Goal: Information Seeking & Learning: Learn about a topic

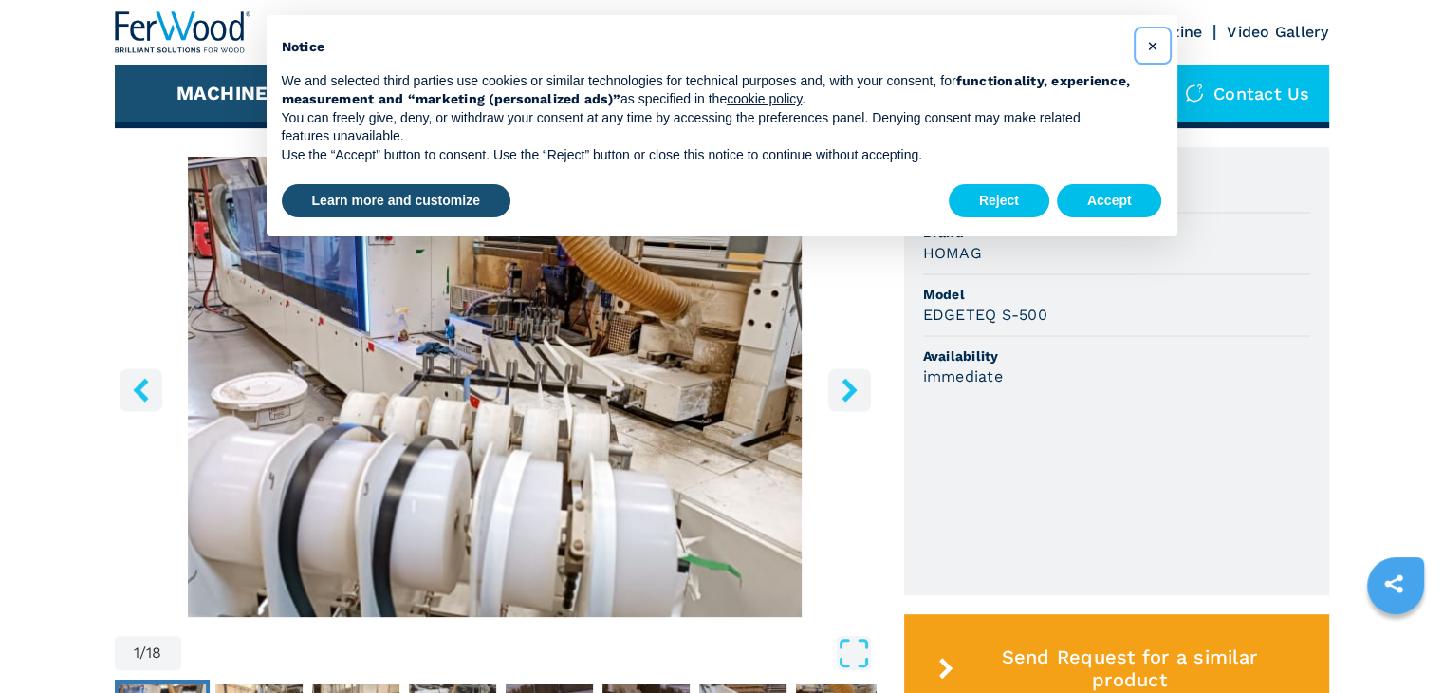
click at [1154, 60] on button "×" at bounding box center [1153, 45] width 30 height 30
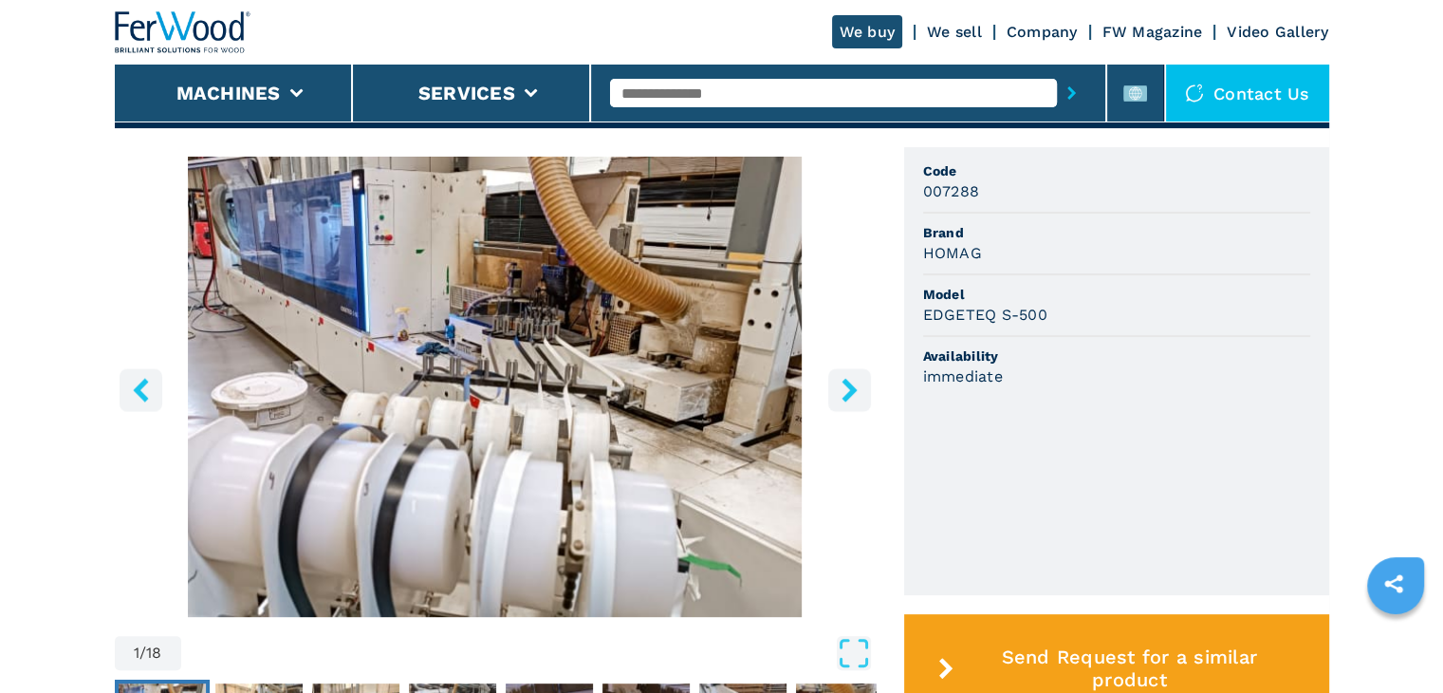
click at [907, 358] on ul "Code 007288 Brand HOMAG Model EDGETEQ S-500 Availability immediate" at bounding box center [1116, 371] width 425 height 448
click at [861, 397] on button "right-button" at bounding box center [849, 389] width 43 height 43
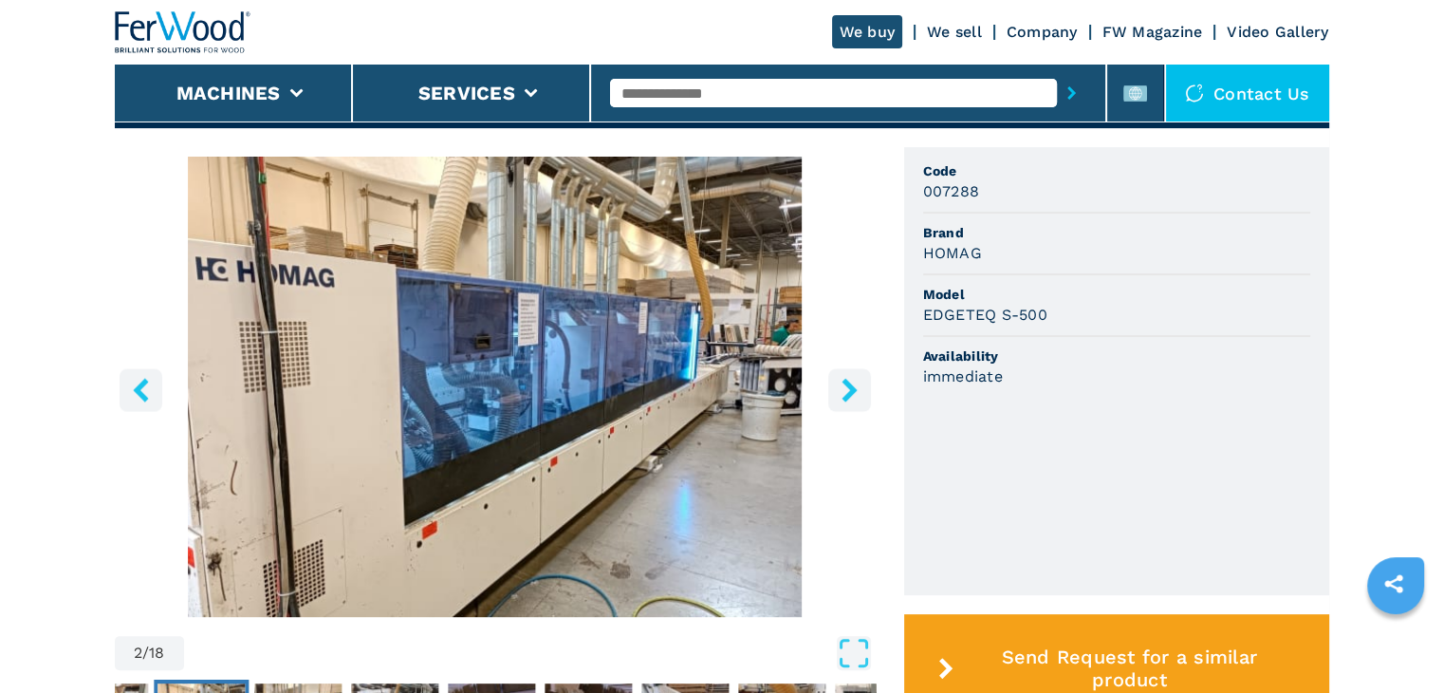
click at [846, 400] on icon "right-button" at bounding box center [850, 390] width 24 height 24
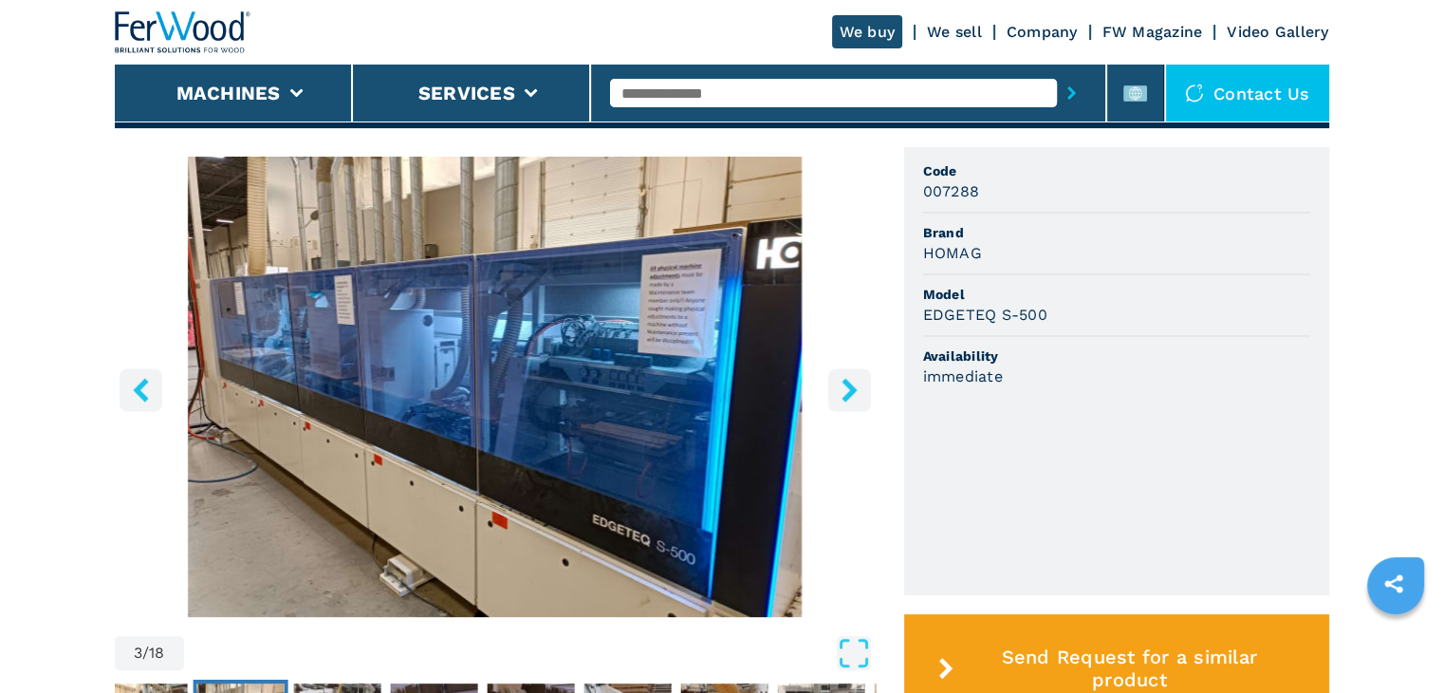
click at [846, 400] on icon "right-button" at bounding box center [850, 390] width 24 height 24
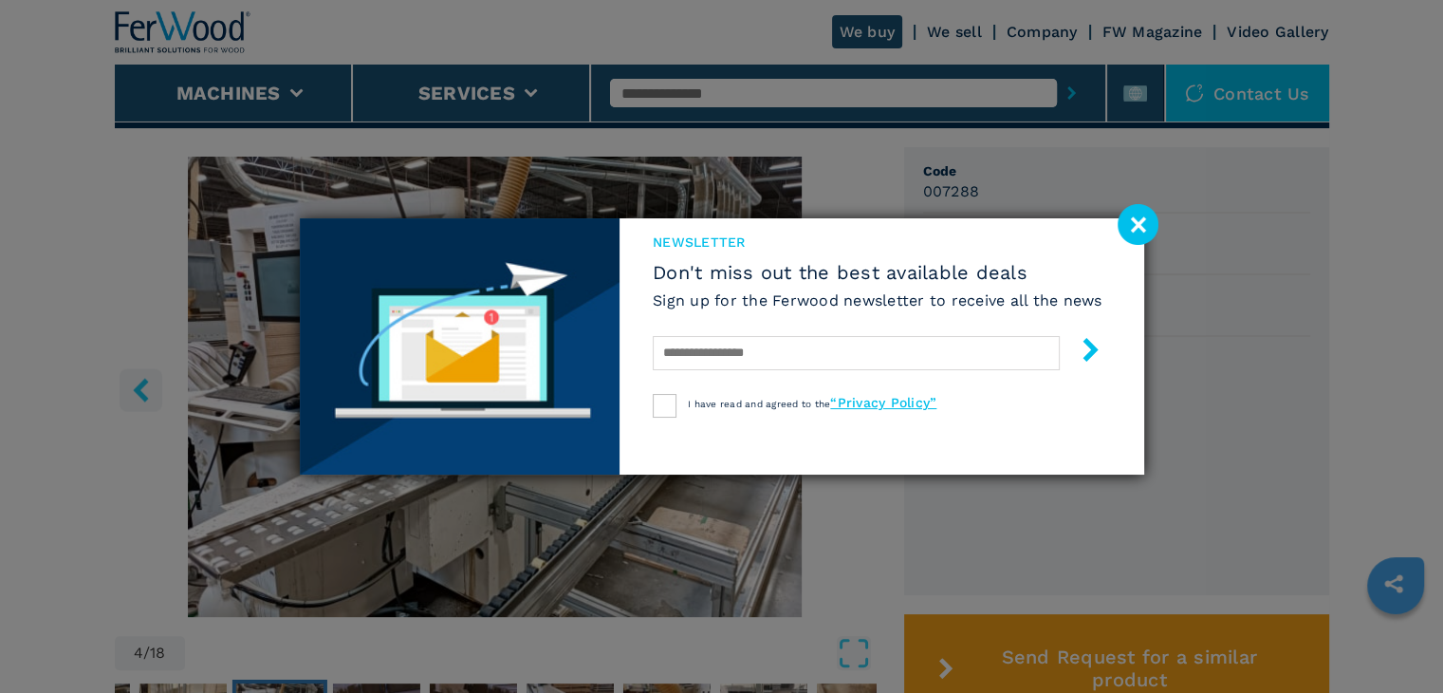
click at [140, 383] on div "newsletter Don't miss out the best available deals Sign up for the Ferwood news…" at bounding box center [721, 346] width 1443 height 693
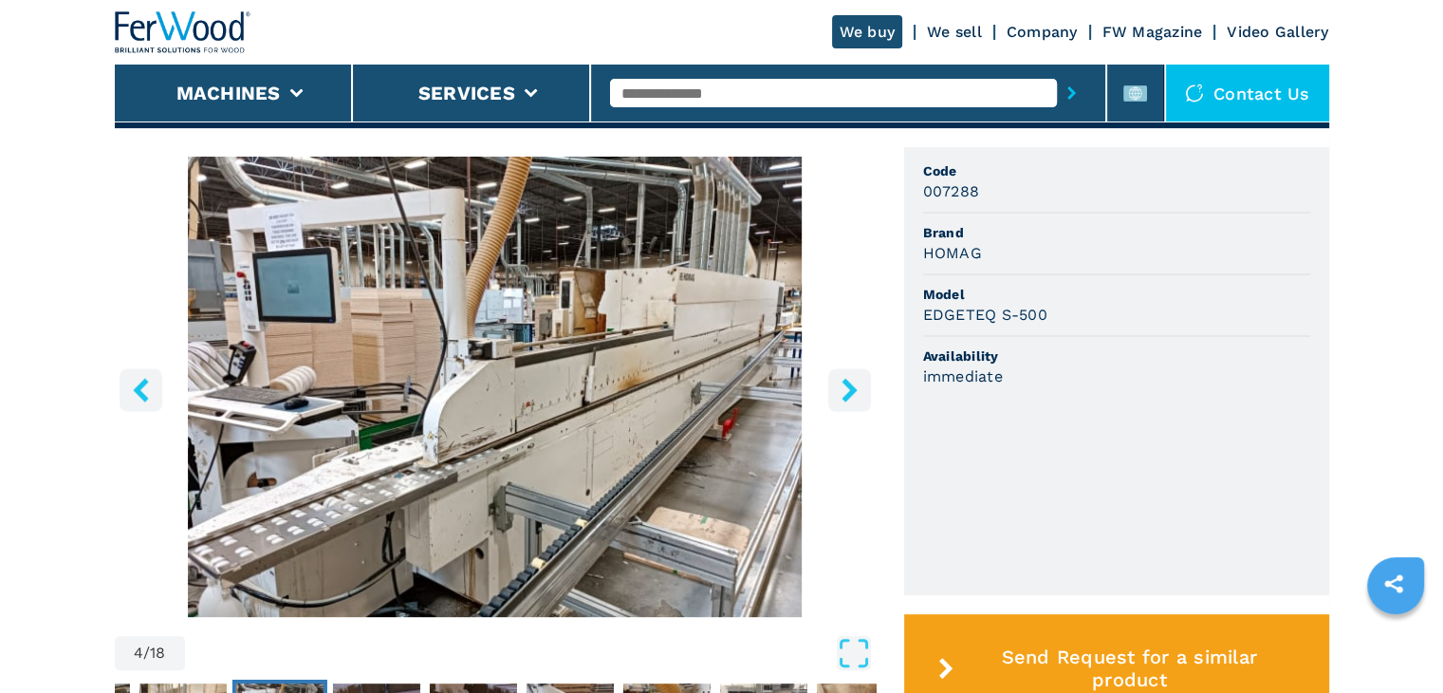
click at [144, 380] on icon "left-button" at bounding box center [140, 390] width 15 height 24
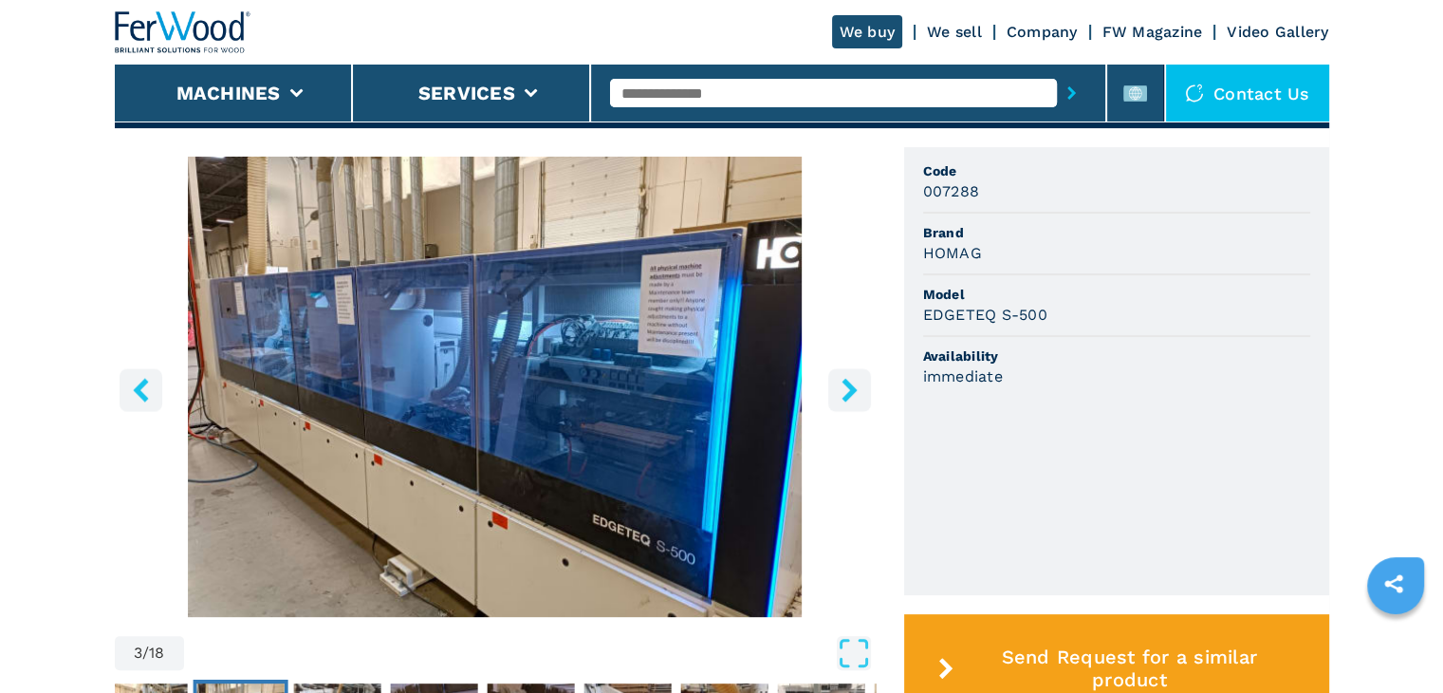
click at [835, 396] on button "right-button" at bounding box center [849, 389] width 43 height 43
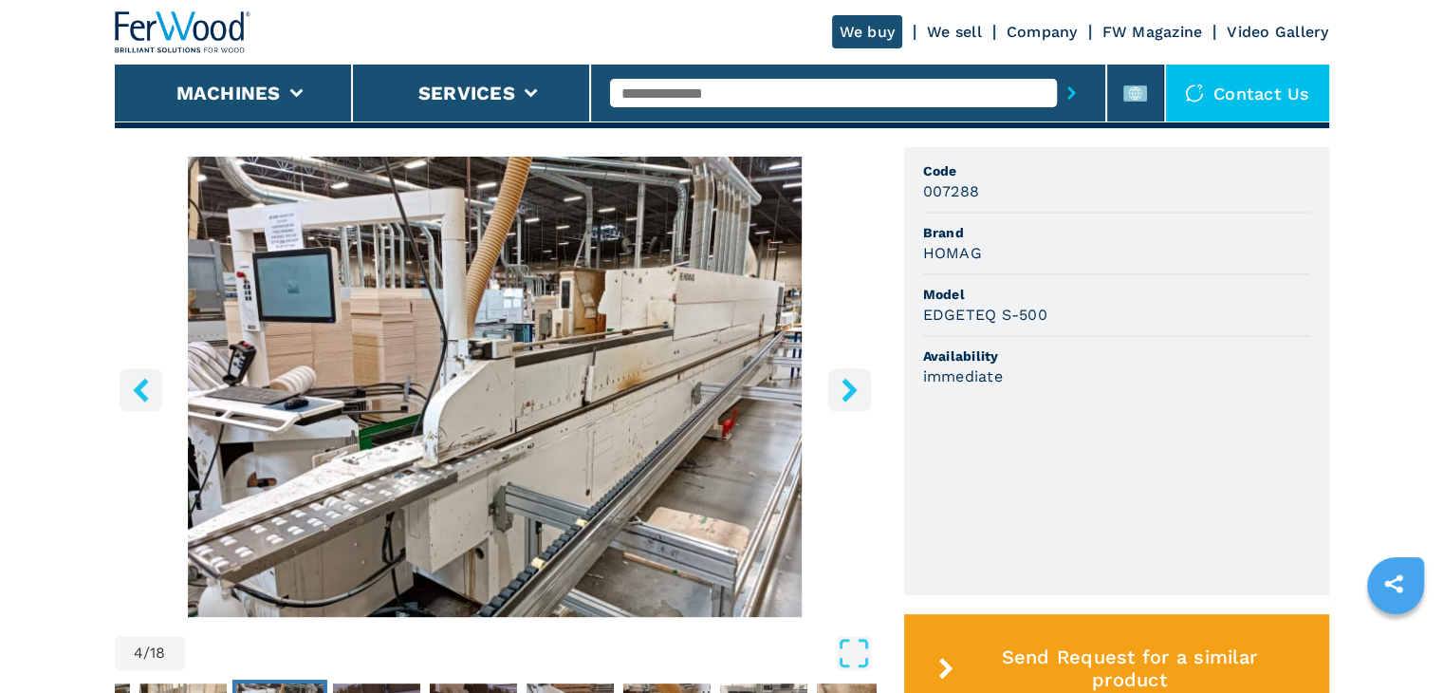
click at [835, 396] on button "right-button" at bounding box center [849, 389] width 43 height 43
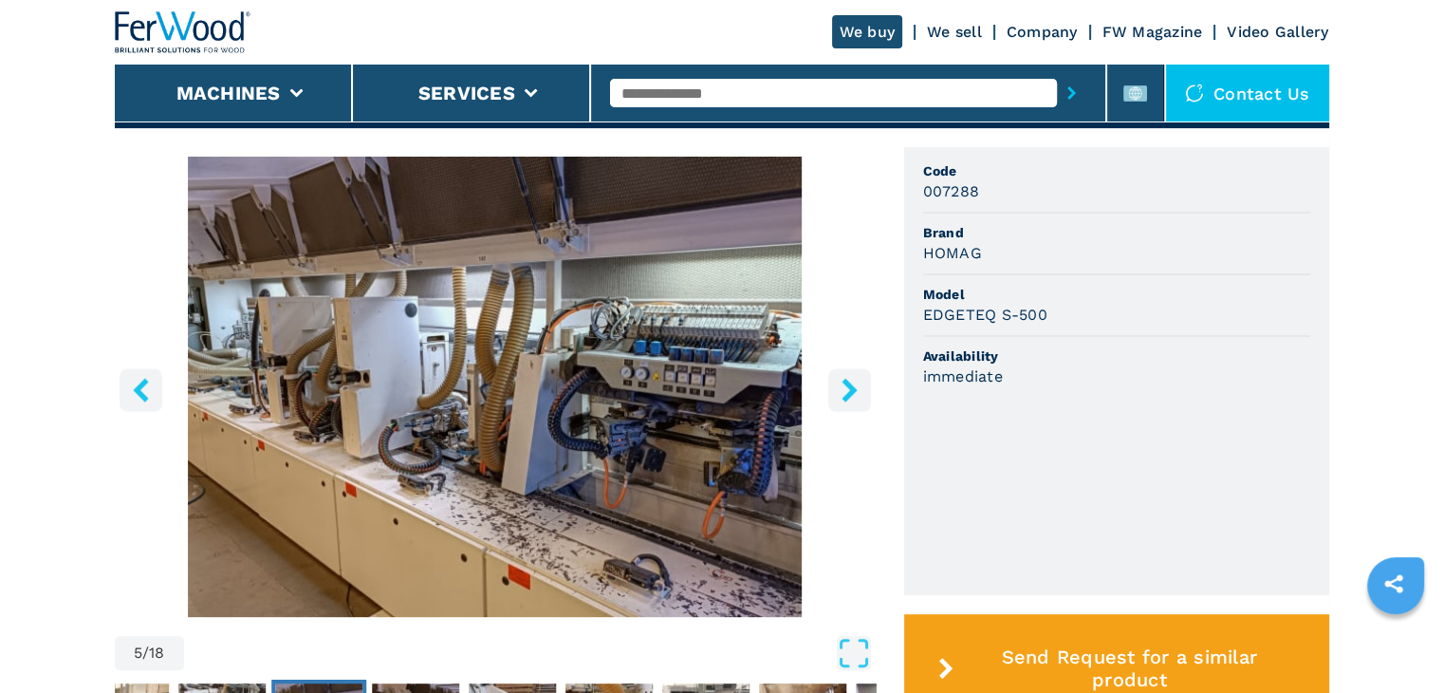
click at [835, 396] on button "right-button" at bounding box center [849, 389] width 43 height 43
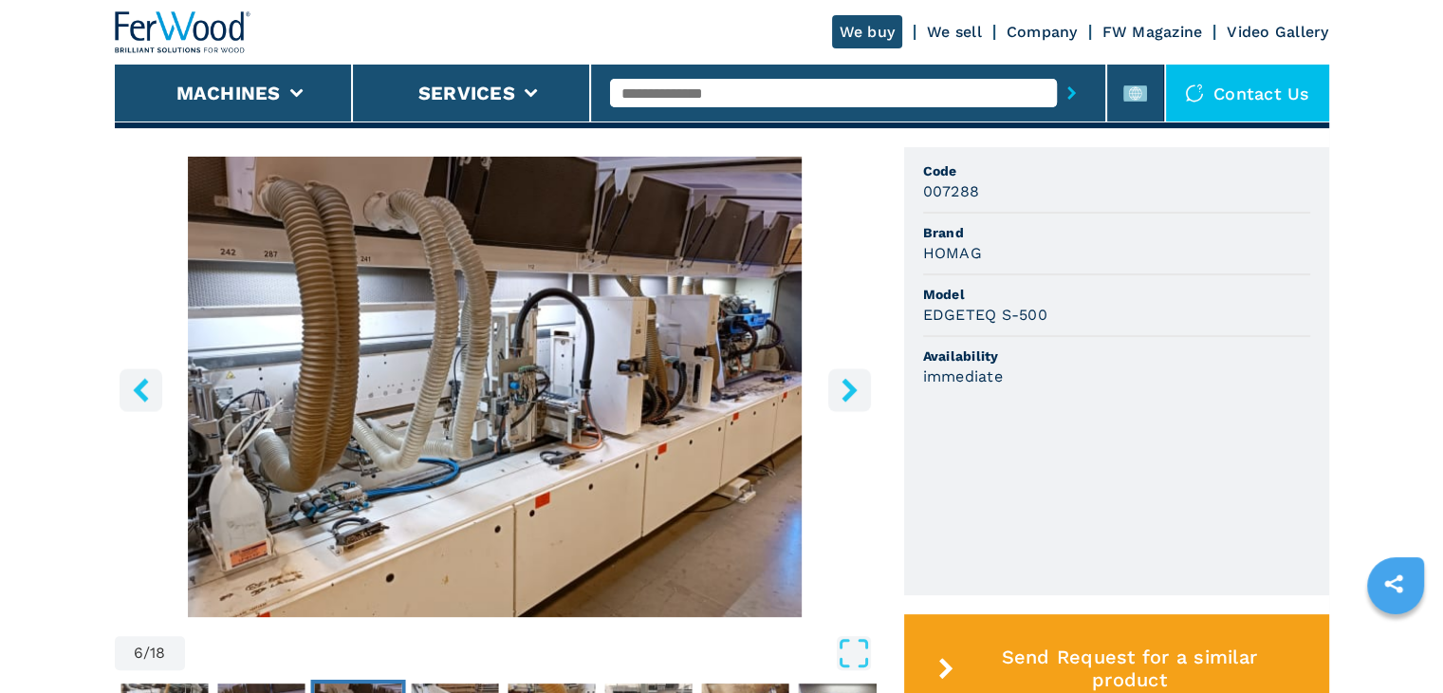
click at [835, 396] on button "right-button" at bounding box center [849, 389] width 43 height 43
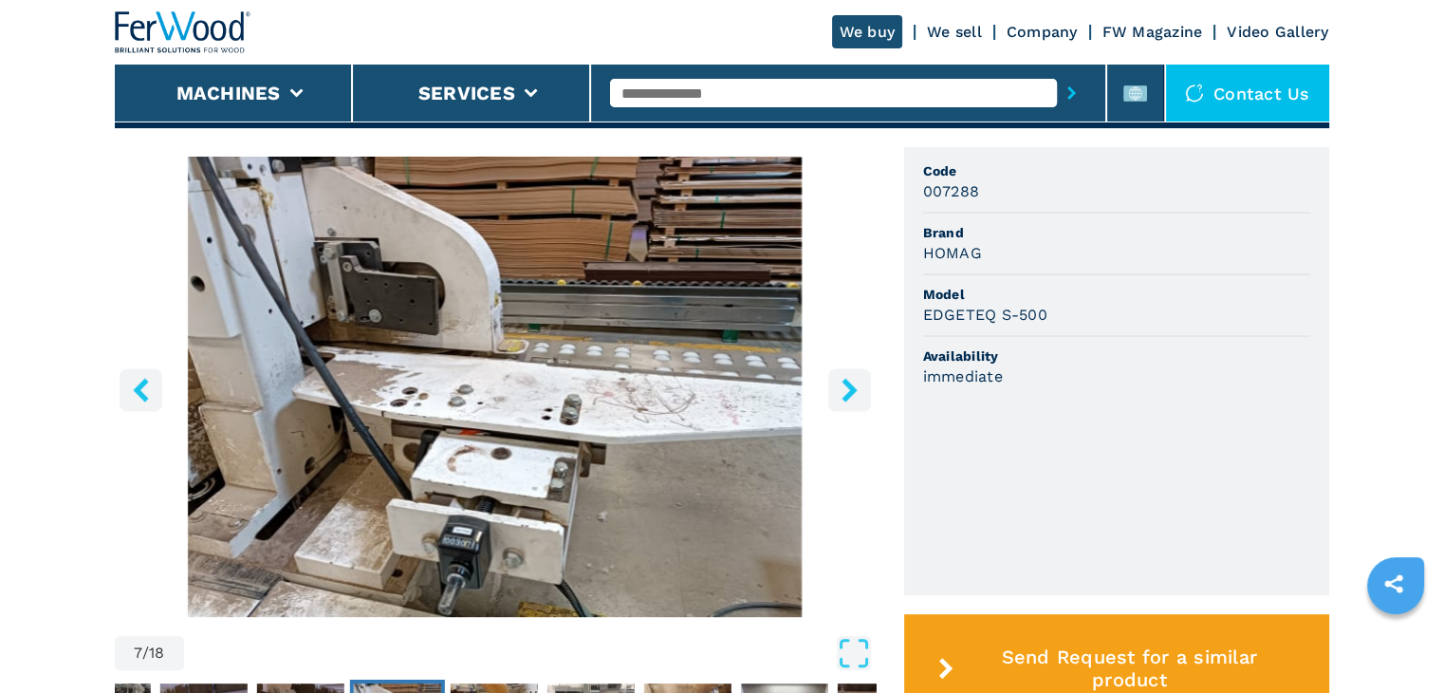
click at [835, 396] on button "right-button" at bounding box center [849, 389] width 43 height 43
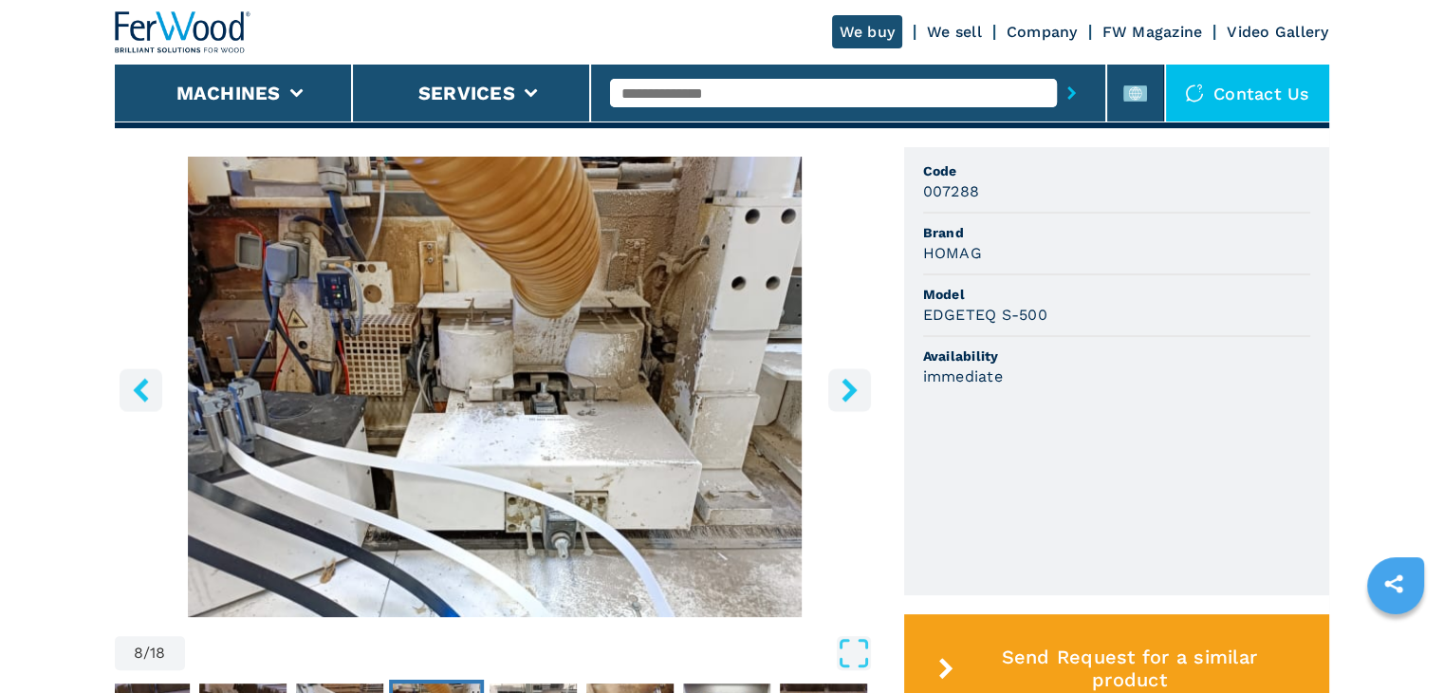
click at [835, 396] on button "right-button" at bounding box center [849, 389] width 43 height 43
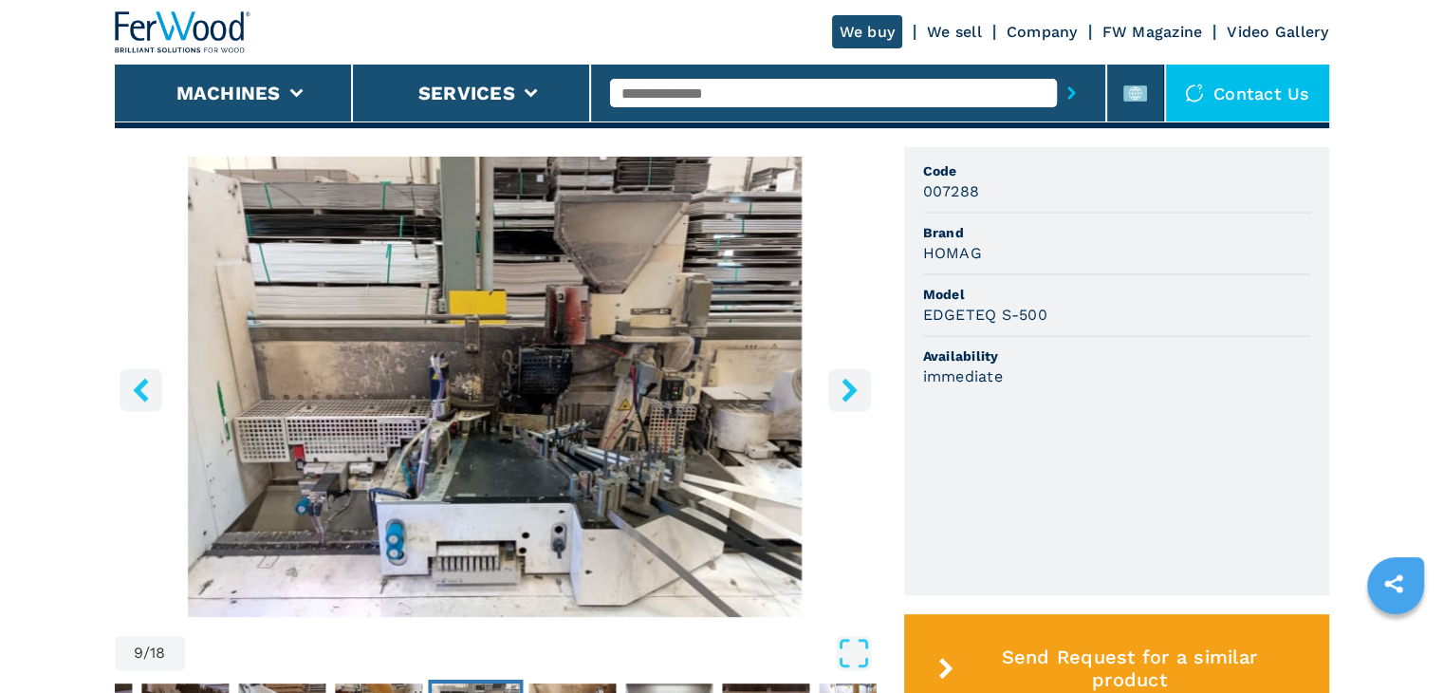
click at [835, 396] on button "right-button" at bounding box center [849, 389] width 43 height 43
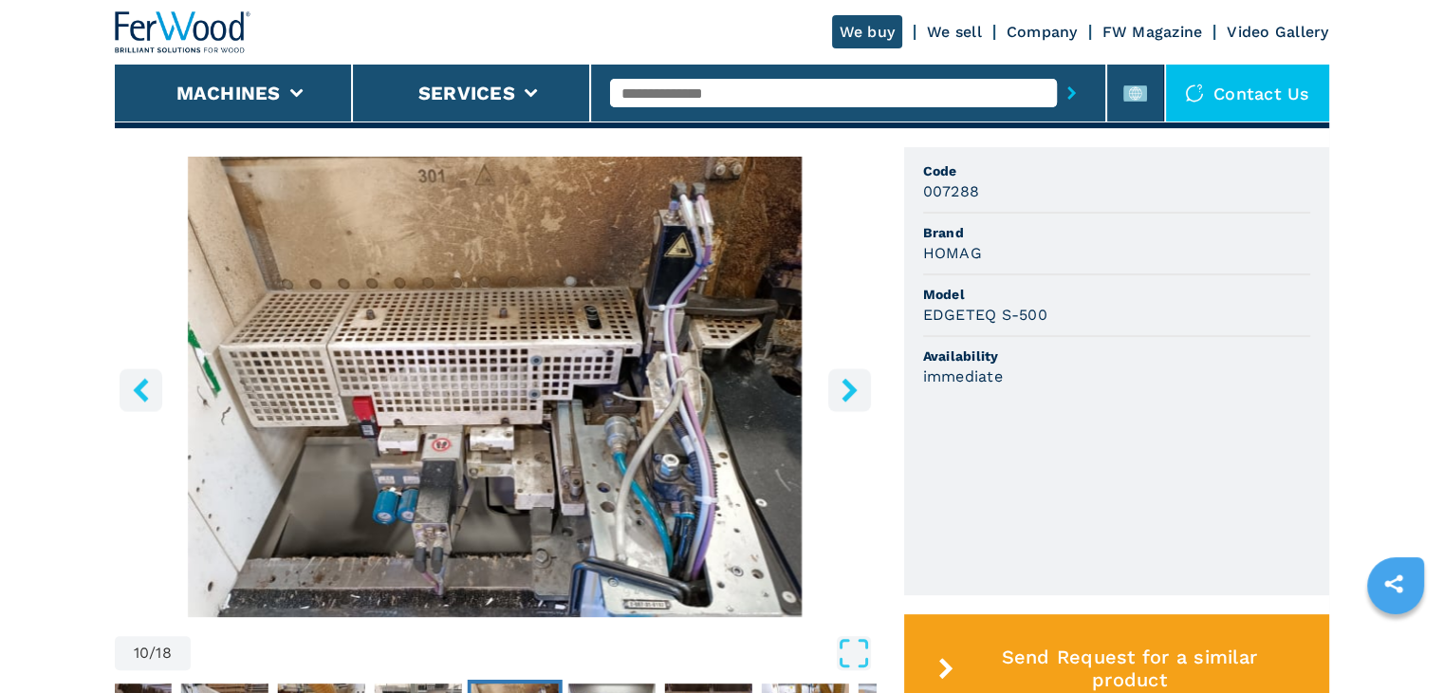
click at [835, 396] on button "right-button" at bounding box center [849, 389] width 43 height 43
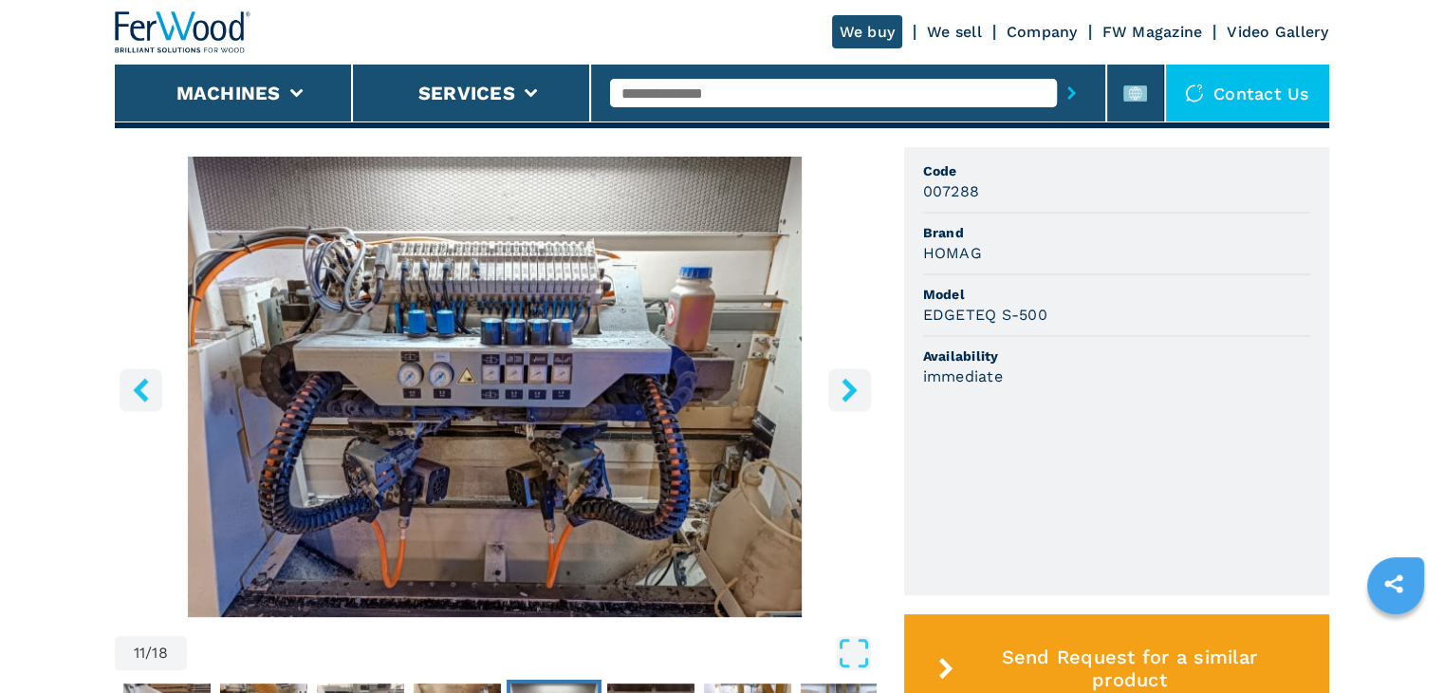
click at [835, 396] on button "right-button" at bounding box center [849, 389] width 43 height 43
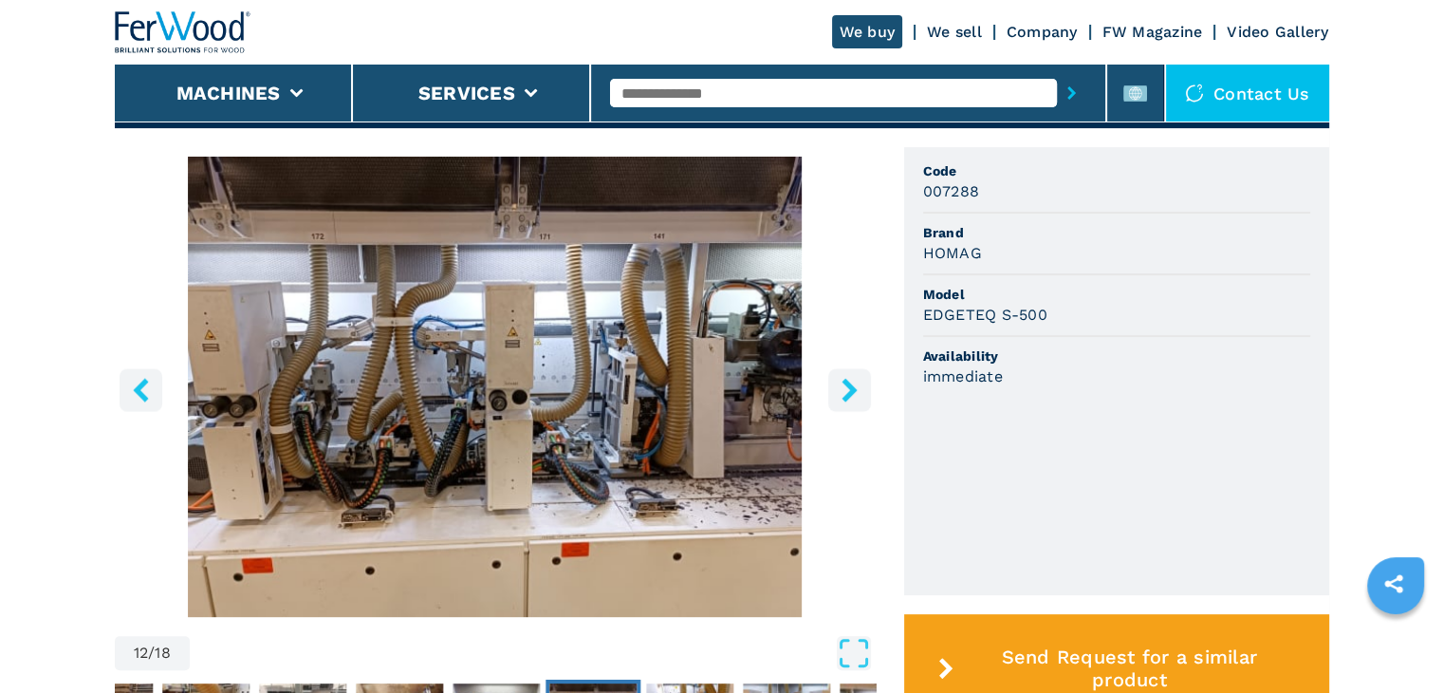
click at [824, 388] on img "Go to Slide 12" at bounding box center [495, 387] width 761 height 460
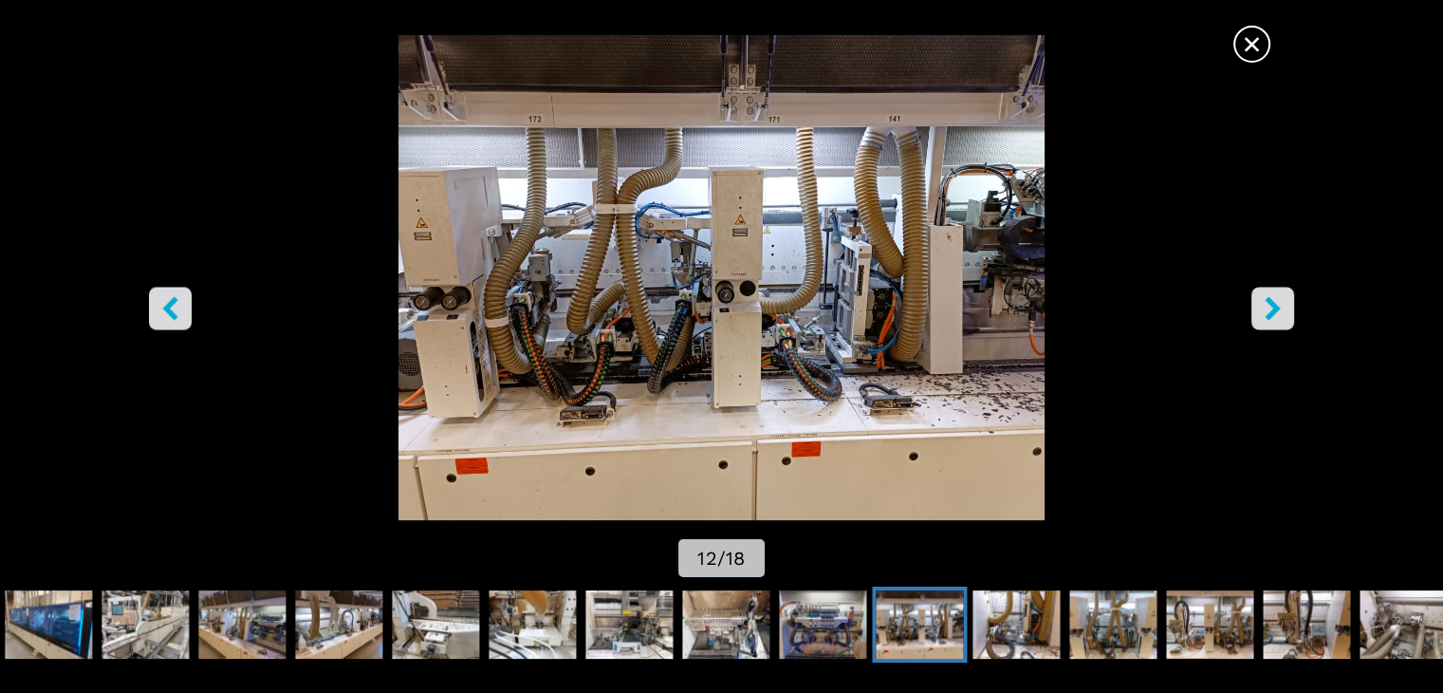
click at [1290, 301] on button "right-button" at bounding box center [1272, 308] width 43 height 43
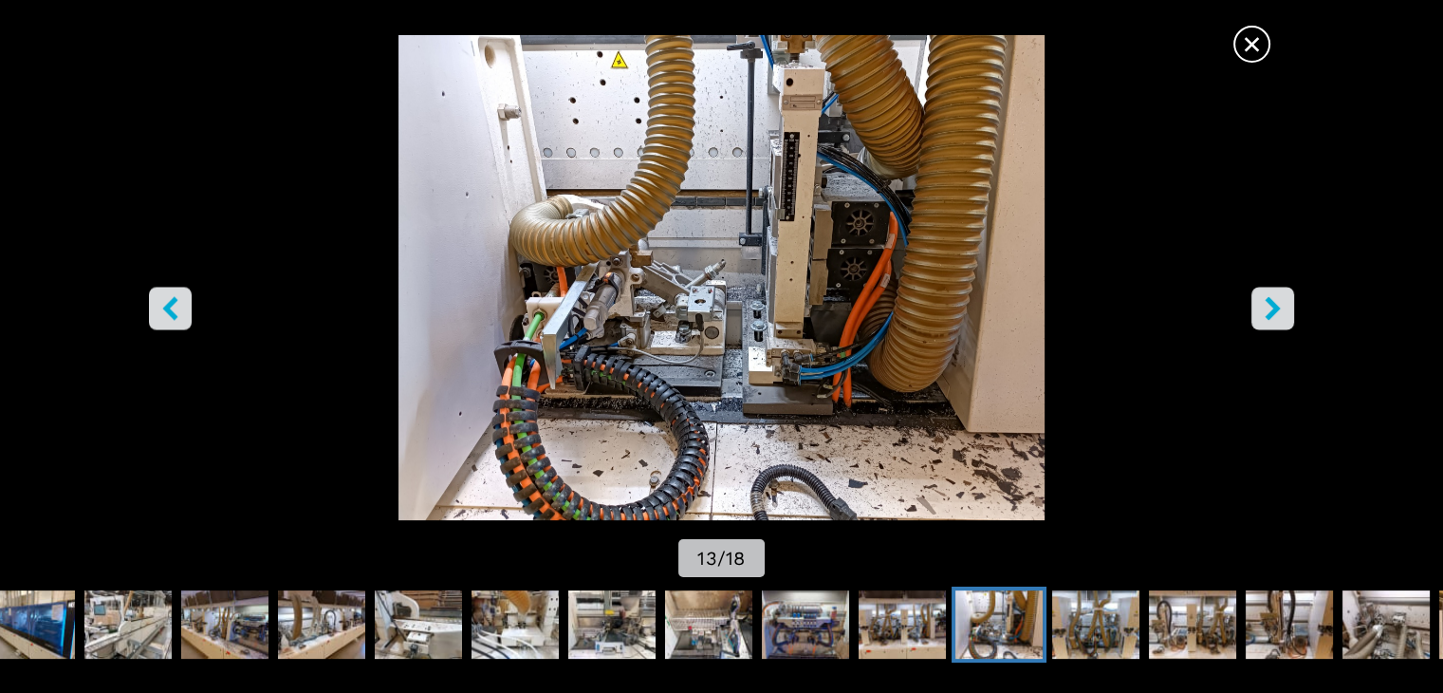
click at [1286, 302] on button "right-button" at bounding box center [1272, 308] width 43 height 43
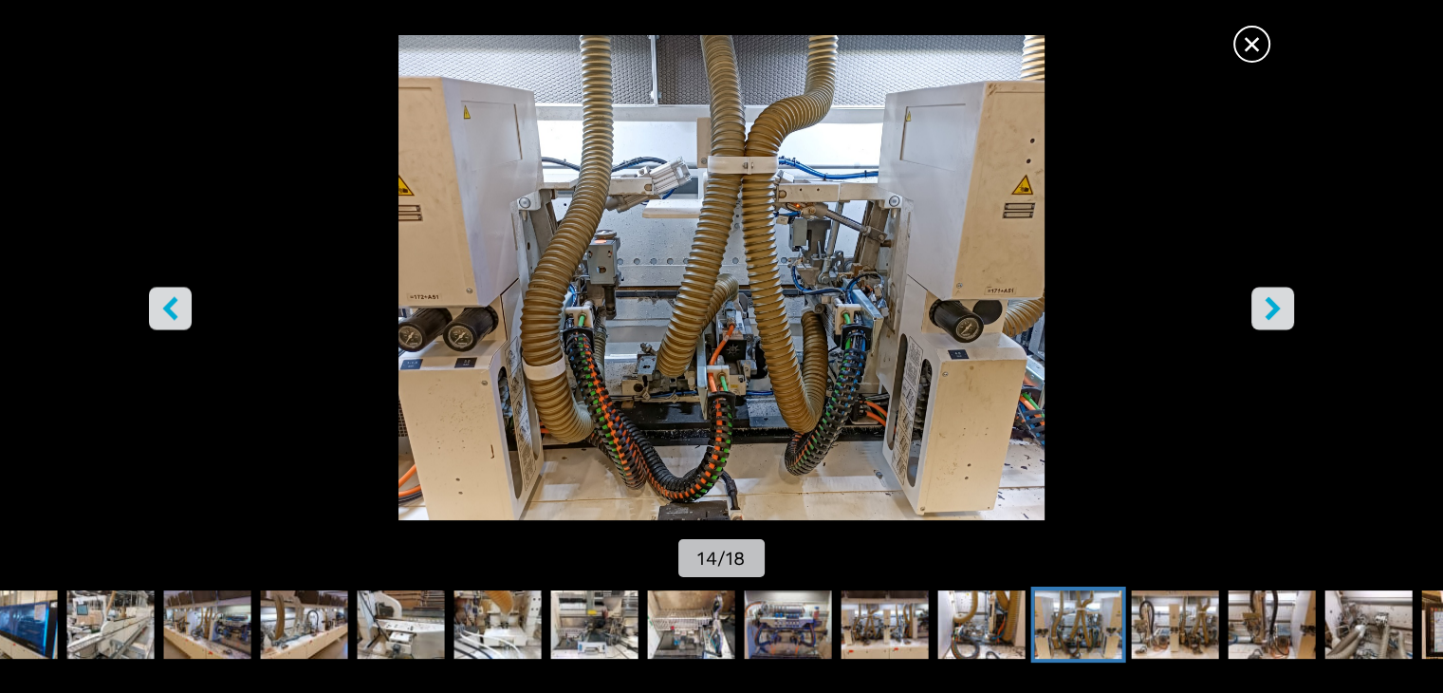
click at [1286, 302] on button "right-button" at bounding box center [1272, 308] width 43 height 43
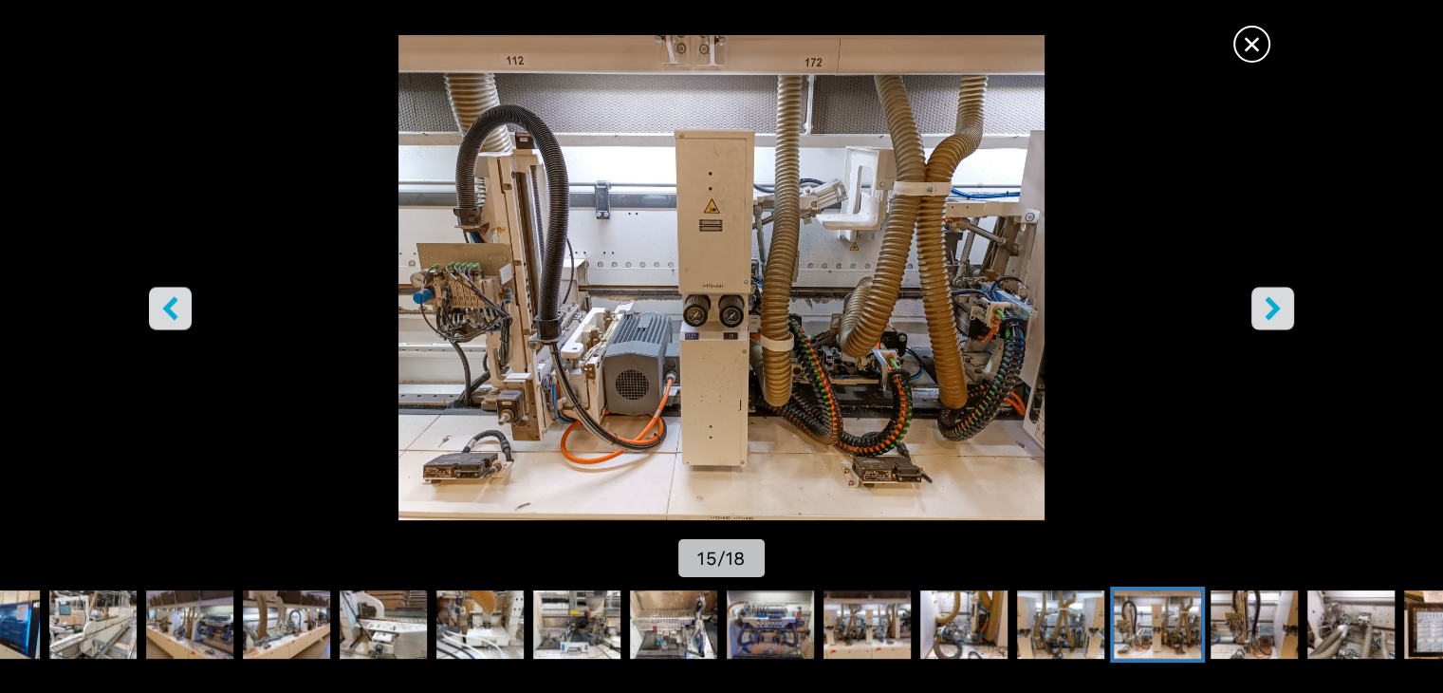
click at [1286, 302] on button "right-button" at bounding box center [1272, 308] width 43 height 43
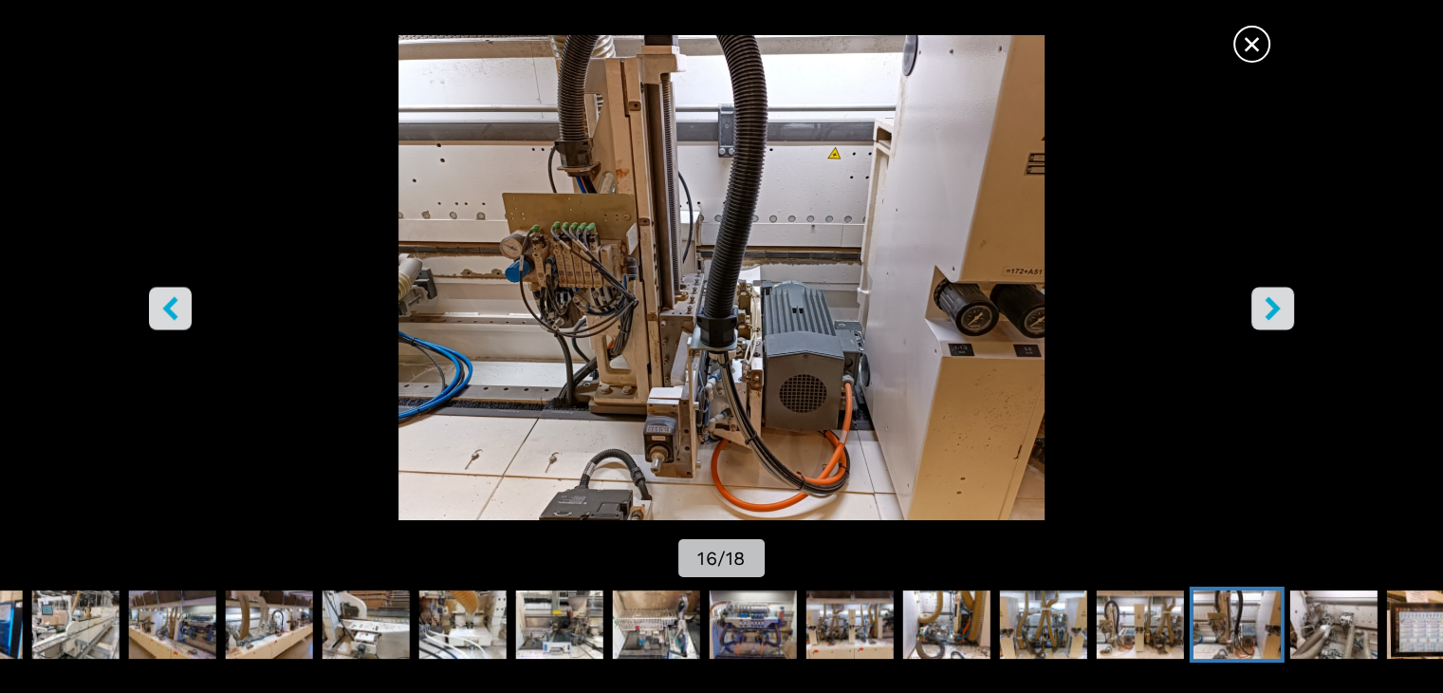
click at [1286, 302] on button "right-button" at bounding box center [1272, 308] width 43 height 43
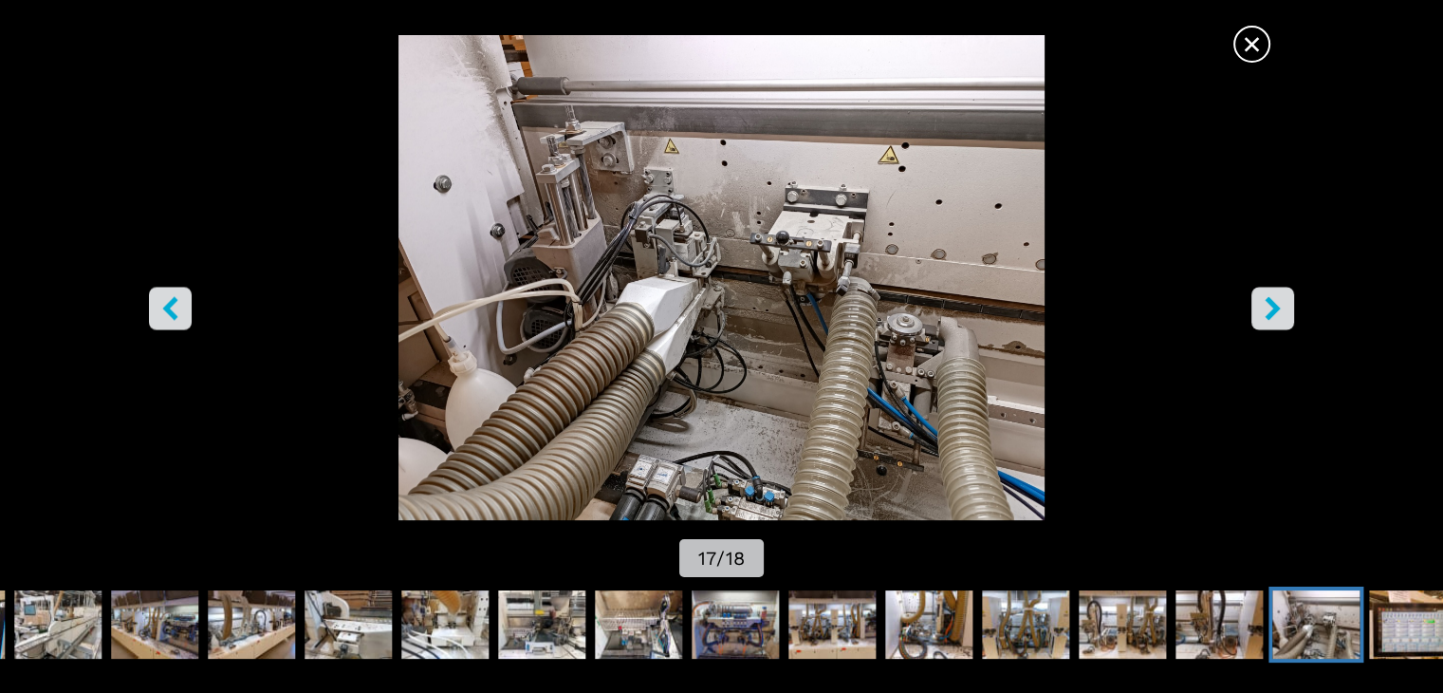
click at [1286, 302] on button "right-button" at bounding box center [1272, 308] width 43 height 43
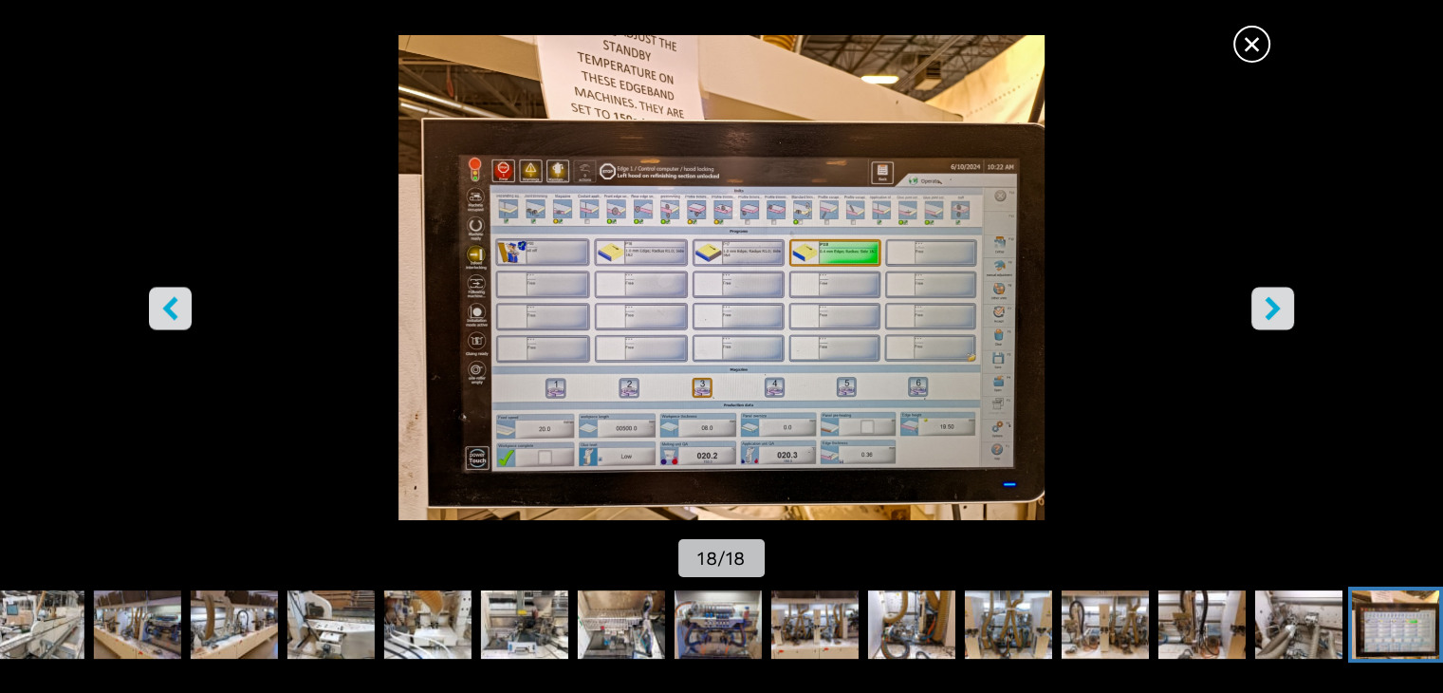
click at [1260, 53] on span "×" at bounding box center [1251, 40] width 33 height 33
